Goal: Task Accomplishment & Management: Complete application form

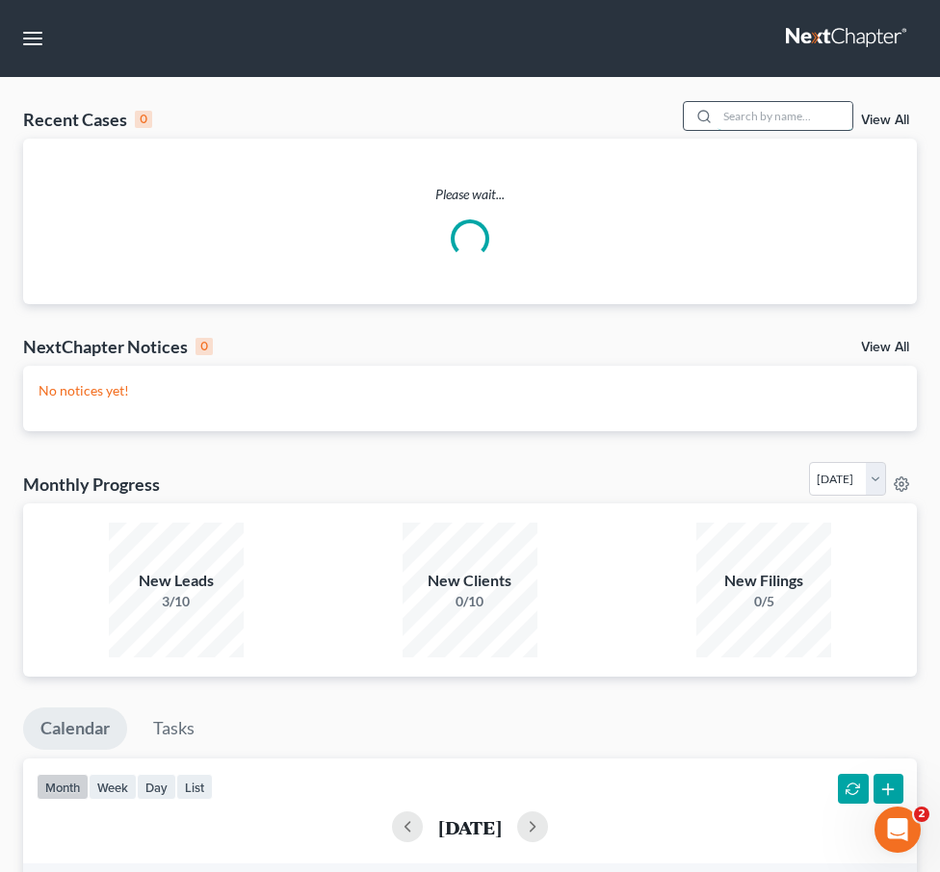
click at [763, 119] on input "search" at bounding box center [784, 116] width 135 height 28
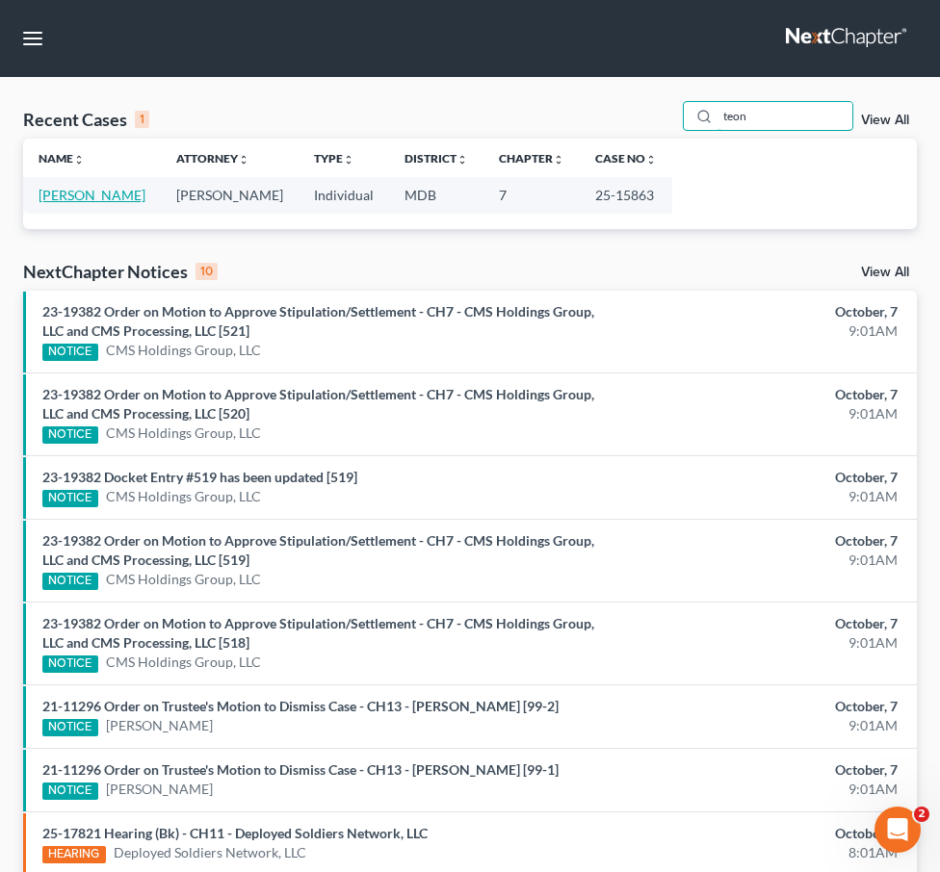
type input "teon"
click at [89, 191] on link "[PERSON_NAME]" at bounding box center [92, 195] width 107 height 16
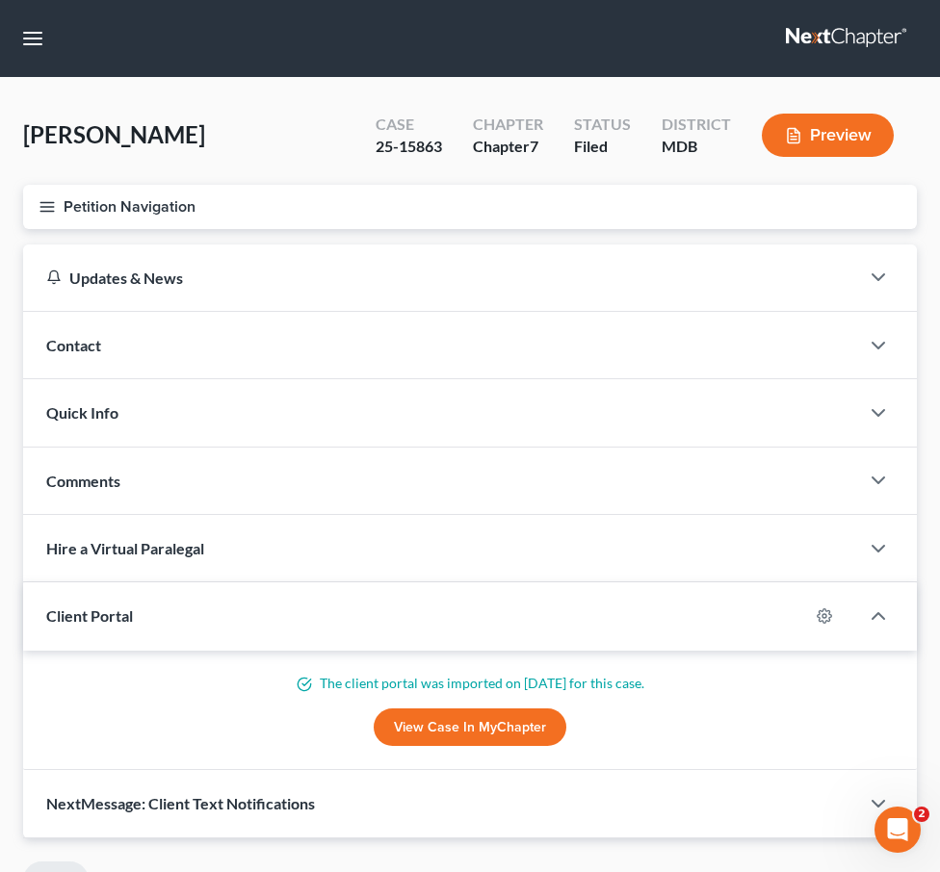
click at [48, 207] on icon "button" at bounding box center [47, 206] width 17 height 17
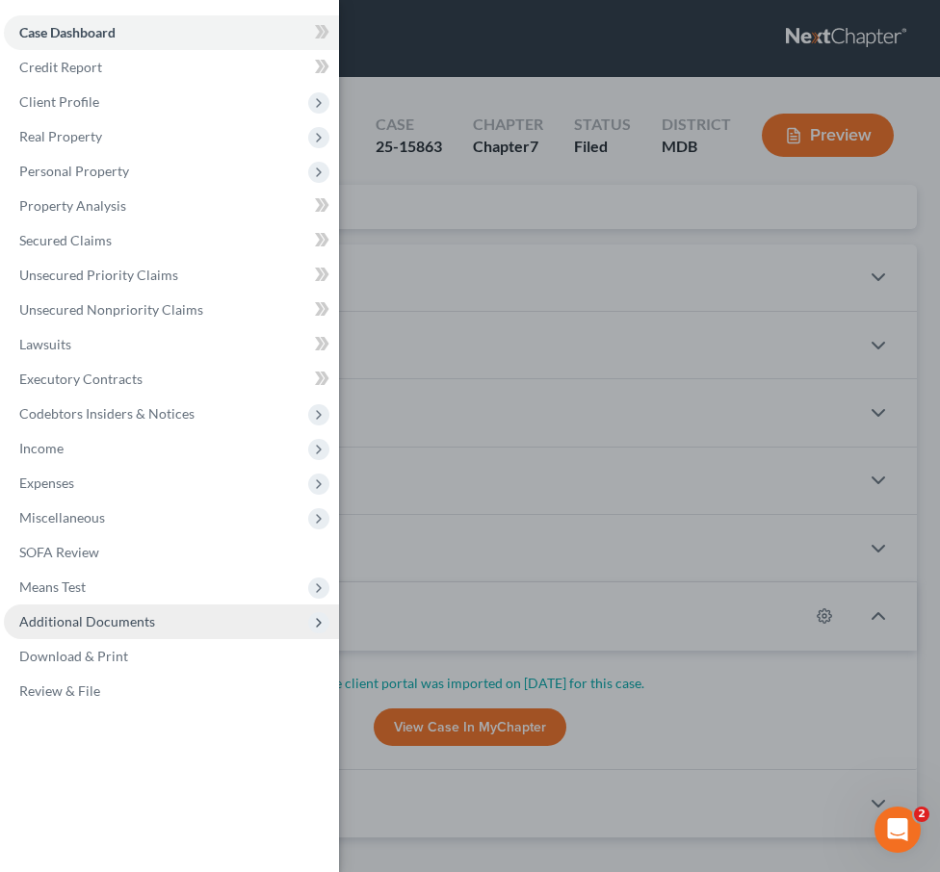
click at [92, 629] on span "Additional Documents" at bounding box center [87, 621] width 136 height 16
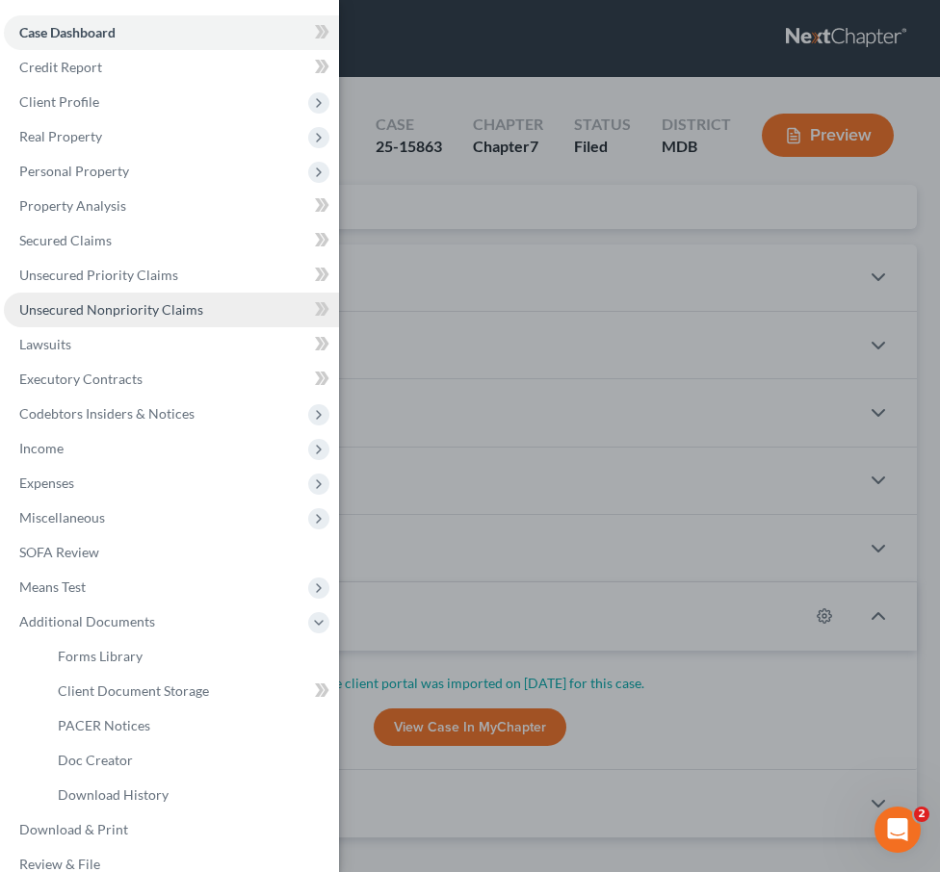
click at [60, 293] on link "Unsecured Nonpriority Claims" at bounding box center [171, 310] width 335 height 35
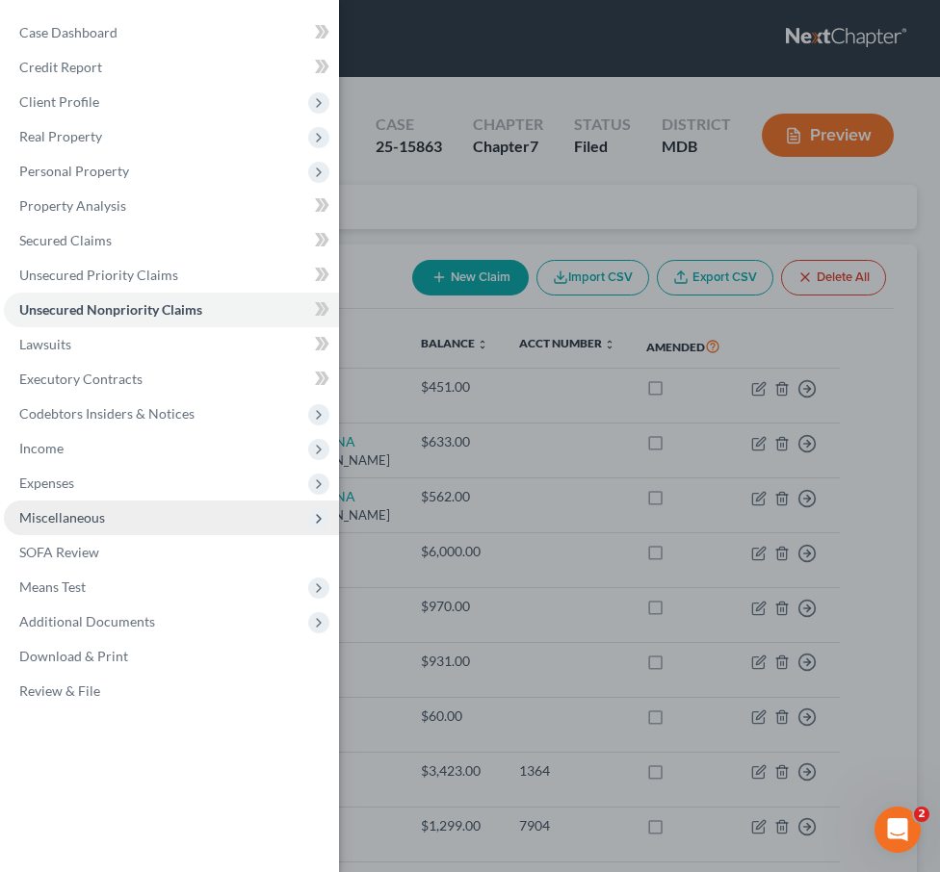
click at [57, 515] on span "Miscellaneous" at bounding box center [62, 517] width 86 height 16
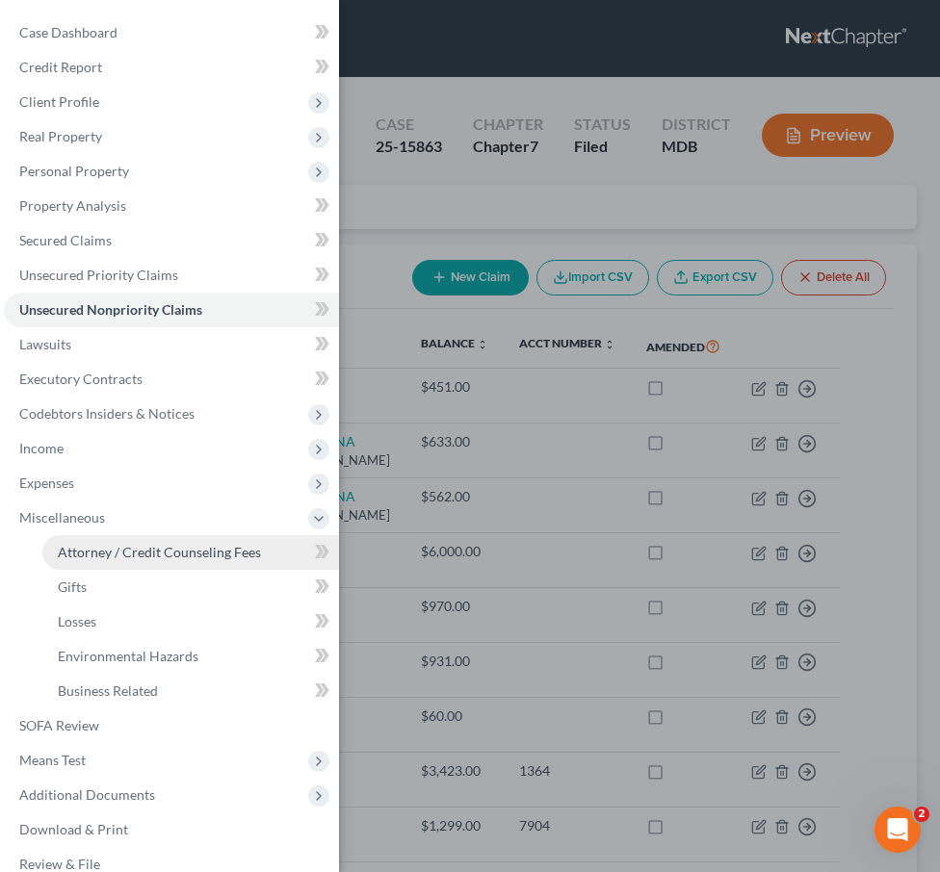
click at [76, 547] on span "Attorney / Credit Counseling Fees" at bounding box center [159, 552] width 203 height 16
select select "4"
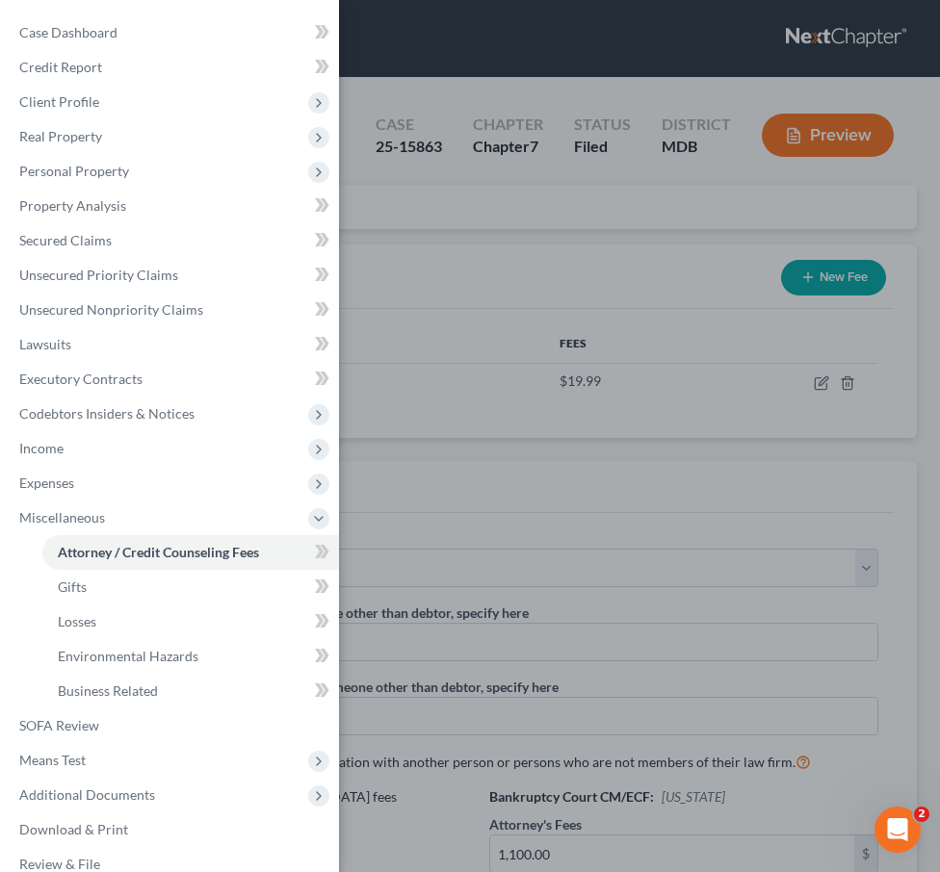
click at [516, 232] on div "Case Dashboard Payments Invoices Payments Payments Credit Report Client Profile" at bounding box center [470, 436] width 940 height 872
